Goal: Check status: Check status

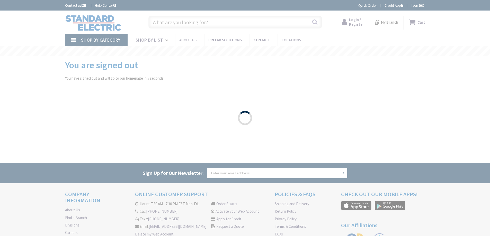
type input "Page [GEOGRAPHIC_DATA], [GEOGRAPHIC_DATA]"
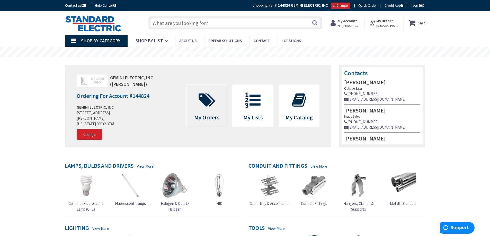
click at [206, 105] on icon at bounding box center [207, 100] width 22 height 15
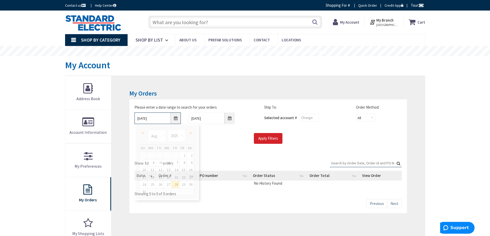
click at [175, 119] on input "8/28/2025" at bounding box center [157, 119] width 46 height 12
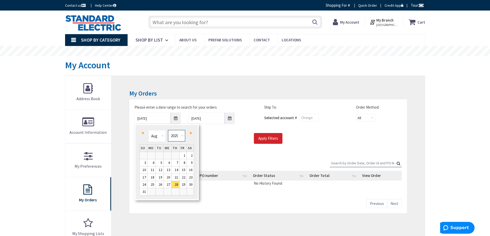
click at [180, 136] on select "1980 1981 1982 1983 1984 1985 1986 1987 1988 1989 1990 1991 1992 1993 1994 1995…" at bounding box center [176, 136] width 17 height 12
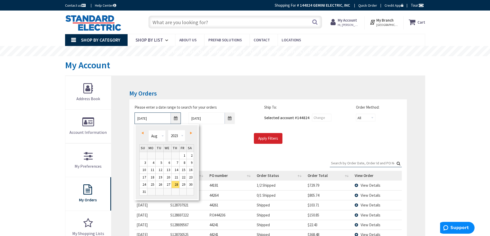
type input "08/27/2023"
click at [264, 138] on input "Apply Filters" at bounding box center [268, 138] width 29 height 11
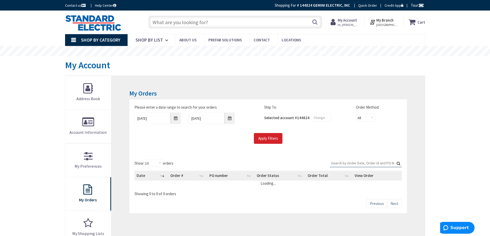
click at [343, 163] on input "Search:" at bounding box center [366, 163] width 72 height 8
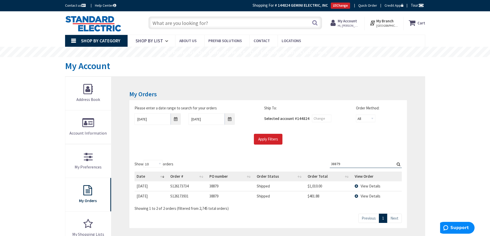
click at [363, 186] on span "View Details" at bounding box center [371, 186] width 20 height 5
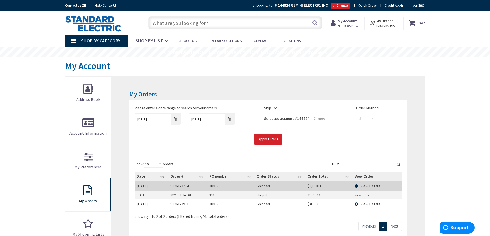
drag, startPoint x: 342, startPoint y: 164, endPoint x: 293, endPoint y: 164, distance: 48.9
click at [293, 164] on div "Show 10 25 50 100 orders Search: 38879 Date Order # PO number Order Status Orde…" at bounding box center [267, 189] width 267 height 59
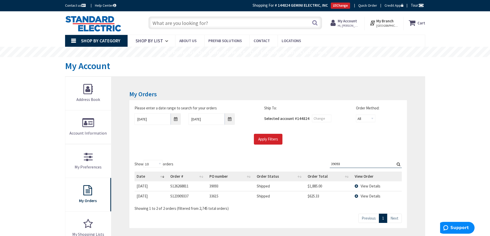
drag, startPoint x: 341, startPoint y: 164, endPoint x: 311, endPoint y: 164, distance: 30.3
click at [311, 164] on div "Show 10 25 50 100 orders Search: 39093 Date Order # PO number Order Status Orde…" at bounding box center [267, 185] width 267 height 51
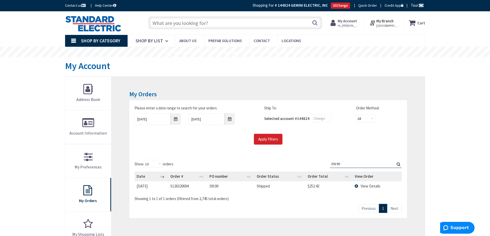
click at [367, 186] on span "View Details" at bounding box center [371, 186] width 20 height 5
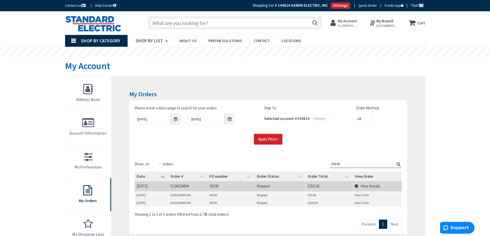
drag, startPoint x: 341, startPoint y: 164, endPoint x: 320, endPoint y: 164, distance: 21.1
click at [320, 164] on div "Show 10 25 50 100 orders Search: 39190 Date Order # PO number Order Status Orde…" at bounding box center [267, 188] width 267 height 57
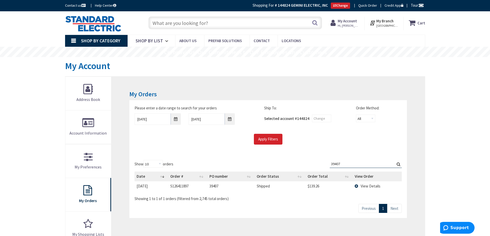
click at [362, 185] on span "View Details" at bounding box center [371, 186] width 20 height 5
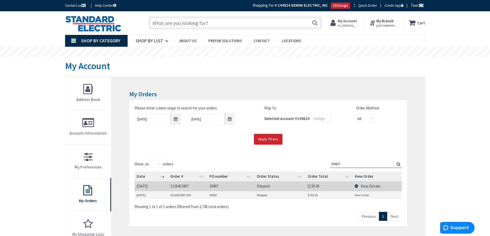
click at [364, 196] on link "View Order" at bounding box center [362, 195] width 14 height 4
drag, startPoint x: 340, startPoint y: 165, endPoint x: 307, endPoint y: 164, distance: 33.2
click at [307, 164] on div "Show 10 25 50 100 orders Search: 39407 Date Order # PO number Order Status Orde…" at bounding box center [267, 184] width 267 height 49
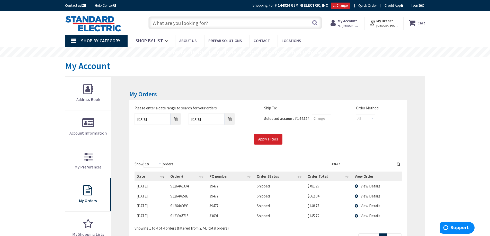
click at [370, 186] on span "View Details" at bounding box center [371, 186] width 20 height 5
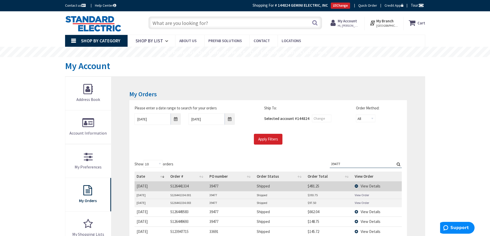
click at [365, 196] on link "View Order" at bounding box center [362, 195] width 14 height 4
drag, startPoint x: 342, startPoint y: 164, endPoint x: 303, endPoint y: 153, distance: 40.5
click at [303, 153] on div "My Orders Please enter a date range to search for your orders 08/27/2023 9/4/20…" at bounding box center [267, 195] width 313 height 236
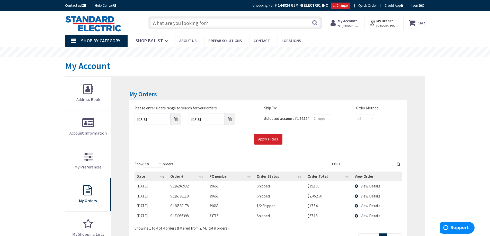
click at [366, 207] on span "View Details" at bounding box center [371, 206] width 20 height 5
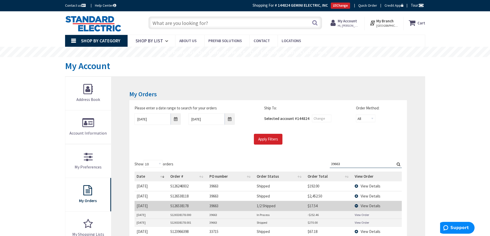
click at [363, 216] on link "View Order" at bounding box center [362, 215] width 14 height 4
drag, startPoint x: 344, startPoint y: 163, endPoint x: 311, endPoint y: 163, distance: 32.4
click at [311, 163] on div "Show 10 25 50 100 orders Search: 39663 Date Order # PO number Order Status Orde…" at bounding box center [267, 203] width 267 height 87
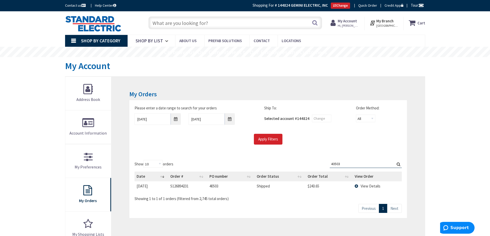
click at [364, 186] on span "View Details" at bounding box center [371, 186] width 20 height 5
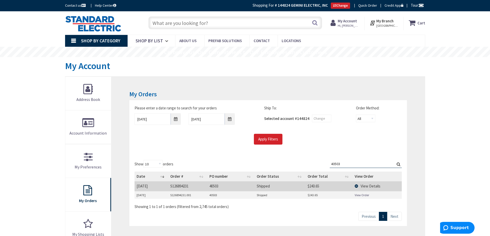
drag, startPoint x: 343, startPoint y: 164, endPoint x: 308, endPoint y: 165, distance: 35.0
click at [307, 165] on div "Show 10 25 50 100 orders Search: 40503 Date Order # PO number Order Status Orde…" at bounding box center [267, 184] width 267 height 49
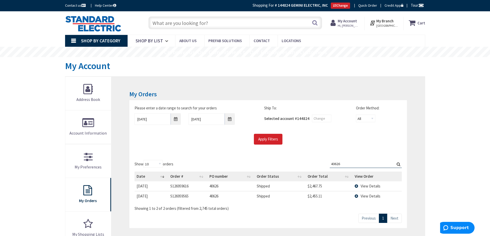
drag, startPoint x: 330, startPoint y: 164, endPoint x: 317, endPoint y: 164, distance: 13.1
click at [317, 164] on div "Show 10 25 50 100 orders Search: 40626 Date Order # PO number Order Status Orde…" at bounding box center [267, 185] width 267 height 51
click at [342, 166] on input "40627" at bounding box center [366, 164] width 72 height 8
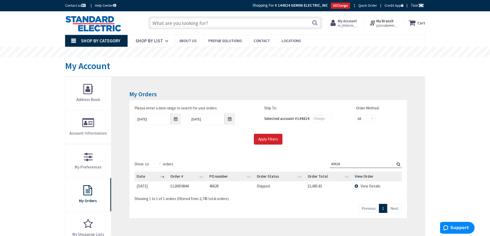
drag, startPoint x: 340, startPoint y: 163, endPoint x: 321, endPoint y: 164, distance: 18.5
click at [321, 163] on div "Show 10 25 50 100 orders Search: 40628 Date Order # PO number Order Status Orde…" at bounding box center [267, 180] width 267 height 41
click at [341, 164] on input "40683" at bounding box center [366, 164] width 72 height 8
click at [341, 164] on input "40809" at bounding box center [366, 164] width 72 height 8
drag, startPoint x: 341, startPoint y: 164, endPoint x: 317, endPoint y: 163, distance: 23.4
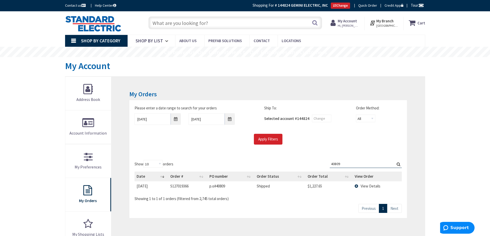
click at [317, 163] on div "Show 10 25 50 100 orders Search: 40809 Date Order # PO number Order Status Orde…" at bounding box center [267, 180] width 267 height 41
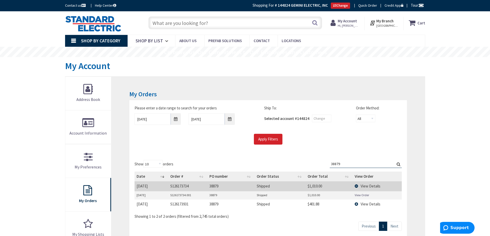
drag, startPoint x: 342, startPoint y: 164, endPoint x: 326, endPoint y: 165, distance: 16.2
click at [326, 165] on div "Show 10 25 50 100 orders Search: 38879 Date Order # PO number Order Status Orde…" at bounding box center [267, 189] width 267 height 59
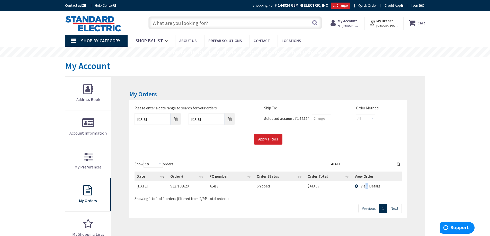
click at [367, 185] on span "View Details" at bounding box center [371, 186] width 20 height 5
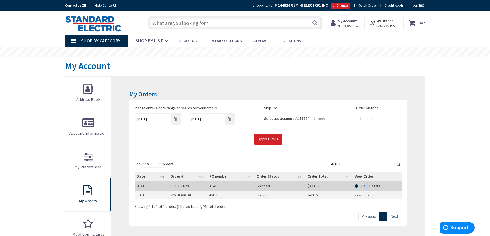
click at [358, 194] on link "View Order" at bounding box center [362, 195] width 14 height 4
drag, startPoint x: 343, startPoint y: 165, endPoint x: 316, endPoint y: 165, distance: 27.0
click at [316, 165] on div "Show 10 25 50 100 orders Search: 41413 Date Order # PO number Order Status Orde…" at bounding box center [267, 184] width 267 height 49
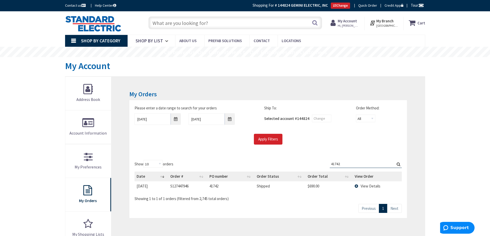
click at [370, 186] on span "View Details" at bounding box center [371, 186] width 20 height 5
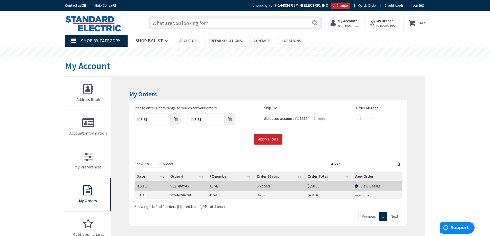
click at [359, 195] on link "View Order" at bounding box center [362, 195] width 14 height 4
drag, startPoint x: 343, startPoint y: 165, endPoint x: 323, endPoint y: 162, distance: 19.7
click at [324, 162] on div "Show 10 25 50 100 orders Search: 41742 Date Order # PO number Order Status Orde…" at bounding box center [267, 184] width 267 height 49
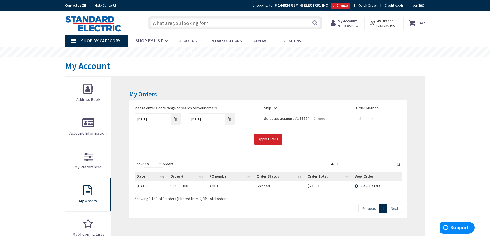
click at [365, 185] on span "View Details" at bounding box center [371, 186] width 20 height 5
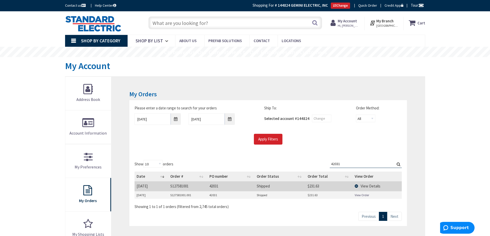
click at [362, 195] on link "View Order" at bounding box center [362, 195] width 14 height 4
drag, startPoint x: 338, startPoint y: 163, endPoint x: 301, endPoint y: 159, distance: 37.5
click at [301, 159] on div "Show 10 25 50 100 orders Search: 42031 Date Order # PO number Order Status Orde…" at bounding box center [267, 190] width 277 height 71
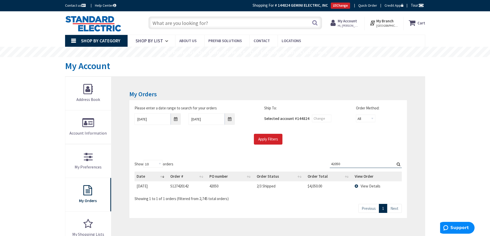
click at [372, 185] on span "View Details" at bounding box center [371, 186] width 20 height 5
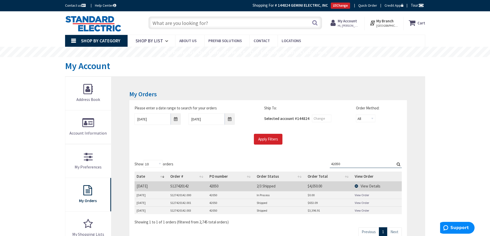
click at [362, 210] on link "View Order" at bounding box center [362, 211] width 14 height 4
drag, startPoint x: 342, startPoint y: 165, endPoint x: 310, endPoint y: 160, distance: 32.0
click at [309, 160] on div "Show 10 25 50 100 orders Search: 42050 Date Order # PO number Order Status Orde…" at bounding box center [267, 192] width 267 height 65
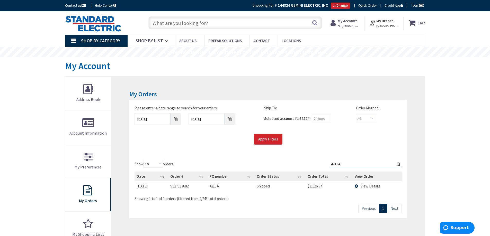
click at [365, 187] on span "View Details" at bounding box center [371, 186] width 20 height 5
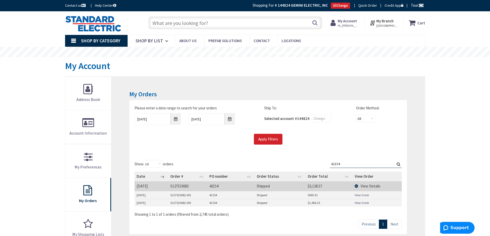
click at [358, 203] on link "View Order" at bounding box center [362, 203] width 14 height 4
click at [361, 195] on link "View Order" at bounding box center [362, 195] width 14 height 4
drag, startPoint x: 341, startPoint y: 165, endPoint x: 318, endPoint y: 167, distance: 23.5
click at [317, 167] on div "Show 10 25 50 100 orders Search: 42154 Date Order # PO number Order Status Orde…" at bounding box center [267, 188] width 267 height 57
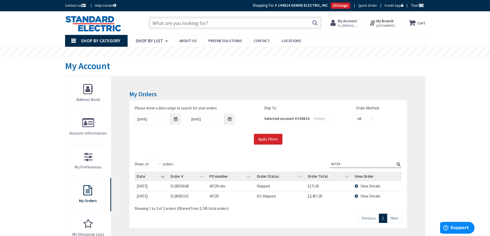
type input "42729"
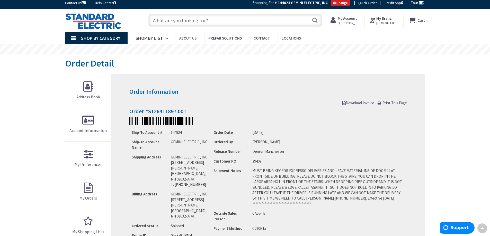
scroll to position [1, 0]
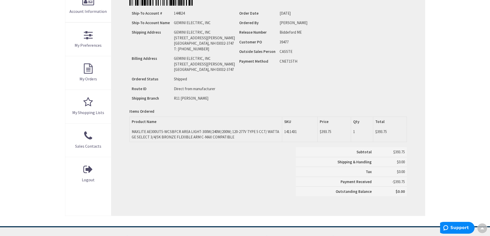
scroll to position [129, 0]
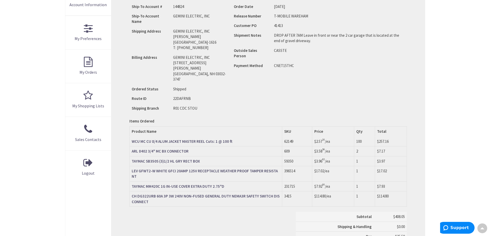
scroll to position [129, 0]
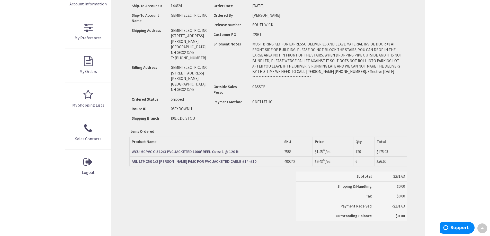
scroll to position [129, 0]
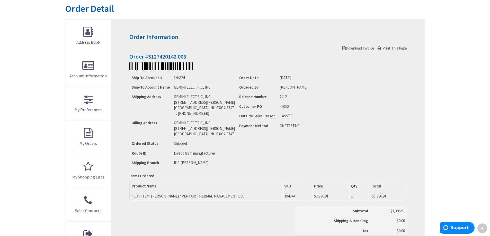
scroll to position [52, 0]
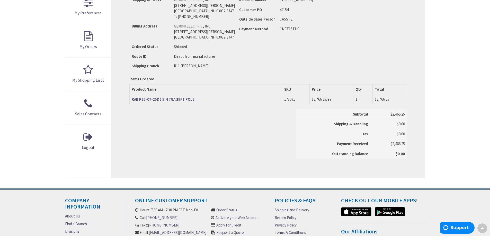
scroll to position [155, 0]
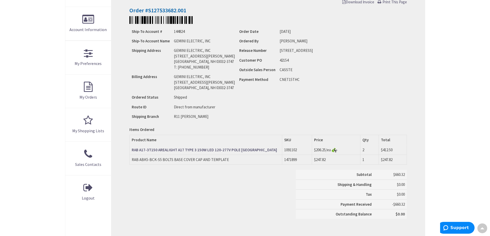
scroll to position [104, 0]
click at [336, 150] on img at bounding box center [334, 150] width 6 height 5
